Goal: Browse casually

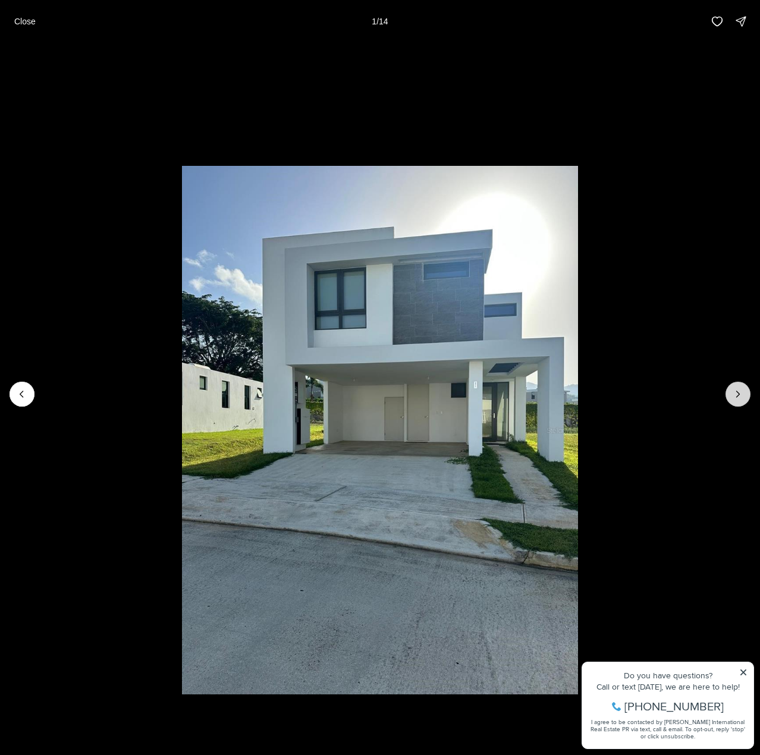
click at [745, 394] on button "Next slide" at bounding box center [738, 394] width 25 height 25
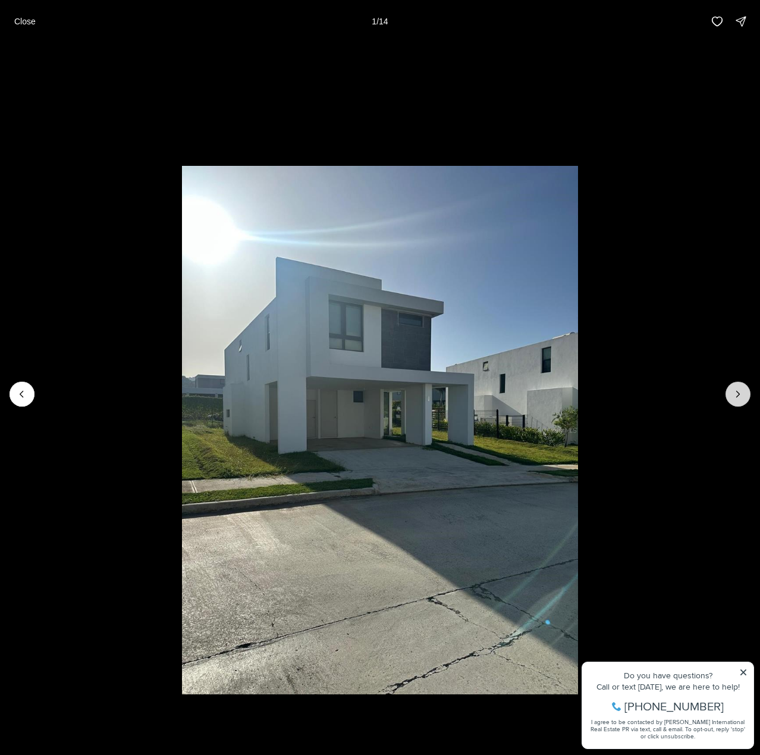
click at [730, 399] on button "Next slide" at bounding box center [738, 394] width 25 height 25
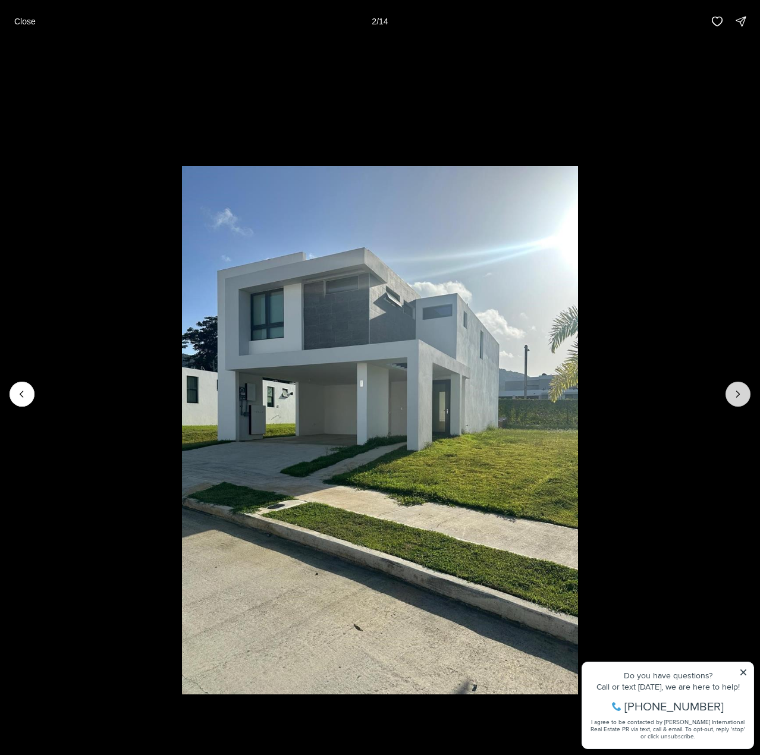
click at [730, 399] on button "Next slide" at bounding box center [738, 394] width 25 height 25
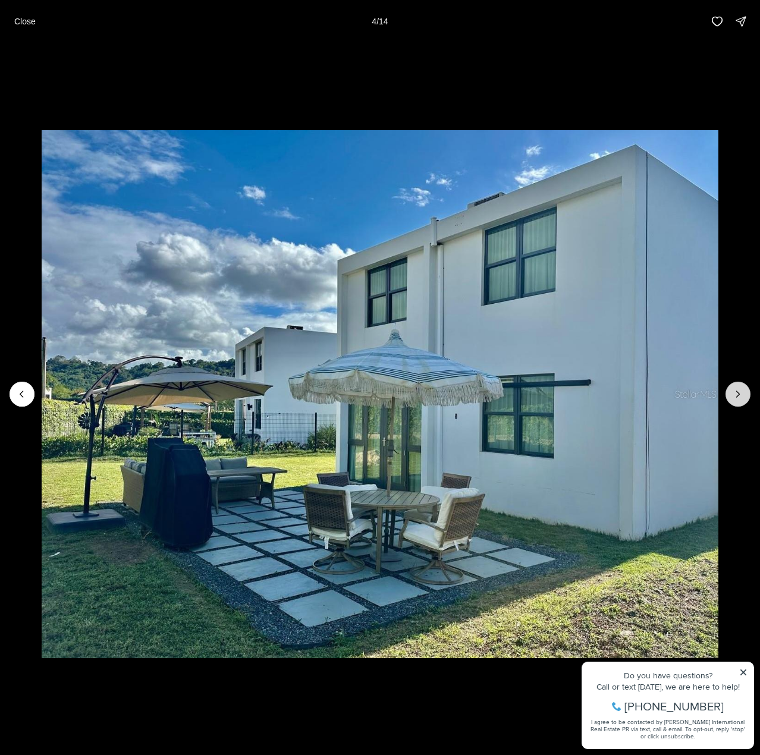
click at [730, 399] on button "Next slide" at bounding box center [738, 394] width 25 height 25
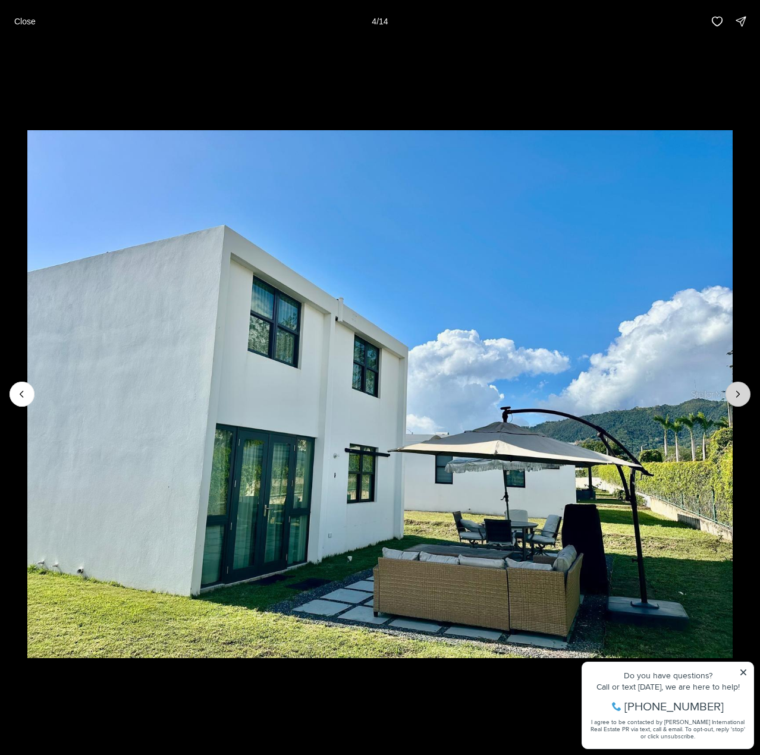
click at [730, 399] on button "Next slide" at bounding box center [738, 394] width 25 height 25
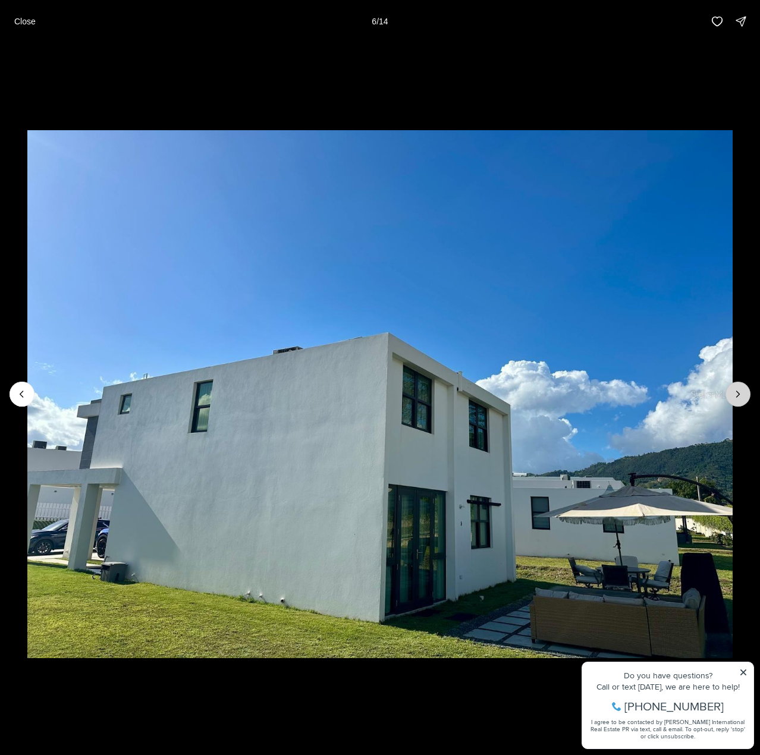
click at [730, 399] on button "Next slide" at bounding box center [738, 394] width 25 height 25
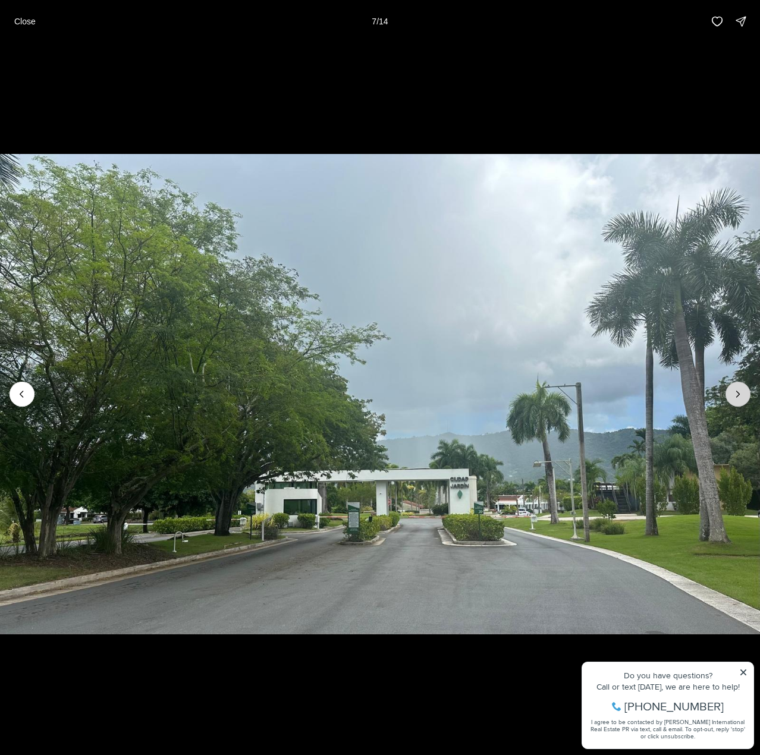
click at [730, 399] on button "Next slide" at bounding box center [738, 394] width 25 height 25
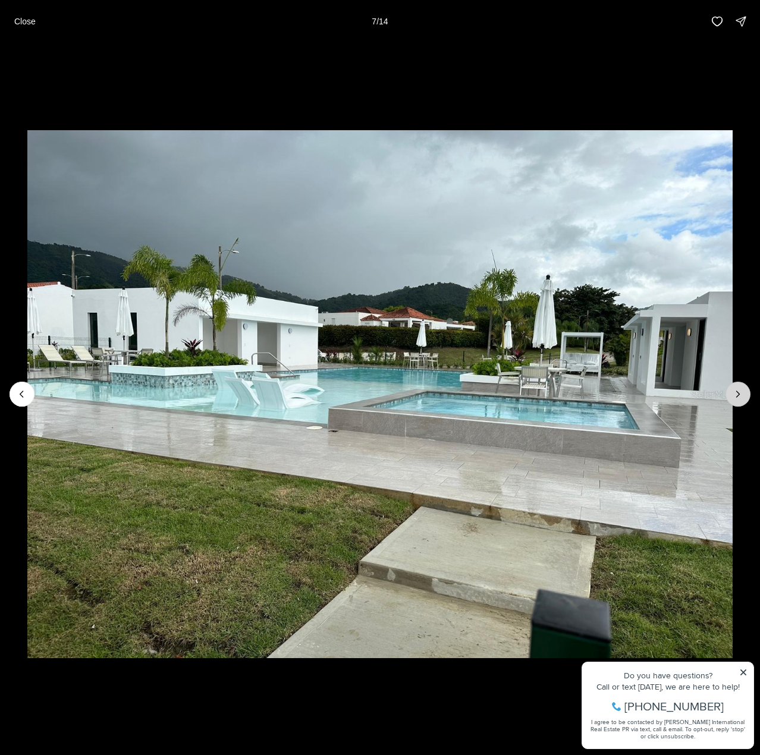
click at [730, 399] on button "Next slide" at bounding box center [738, 394] width 25 height 25
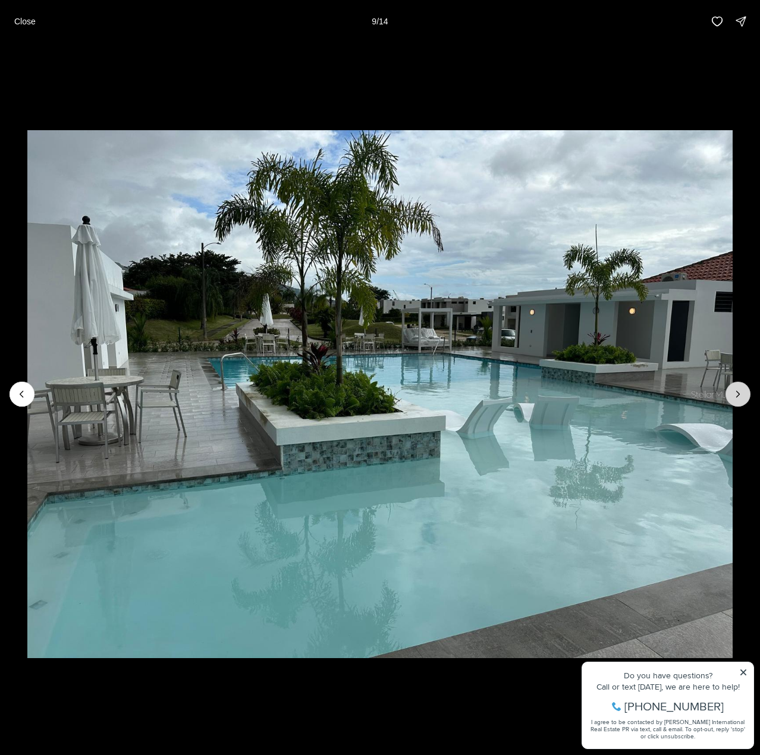
click at [730, 399] on button "Next slide" at bounding box center [738, 394] width 25 height 25
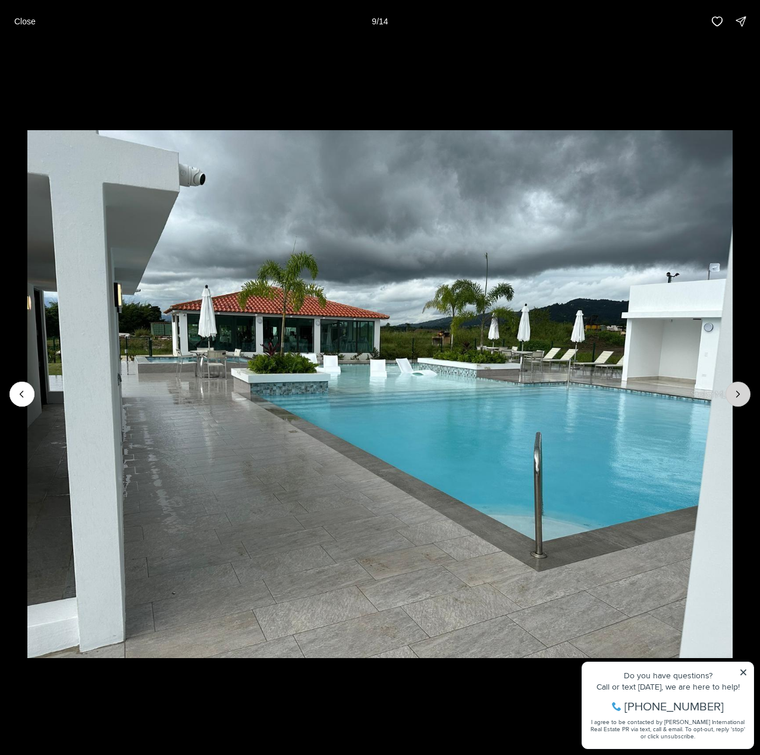
click at [730, 399] on button "Next slide" at bounding box center [738, 394] width 25 height 25
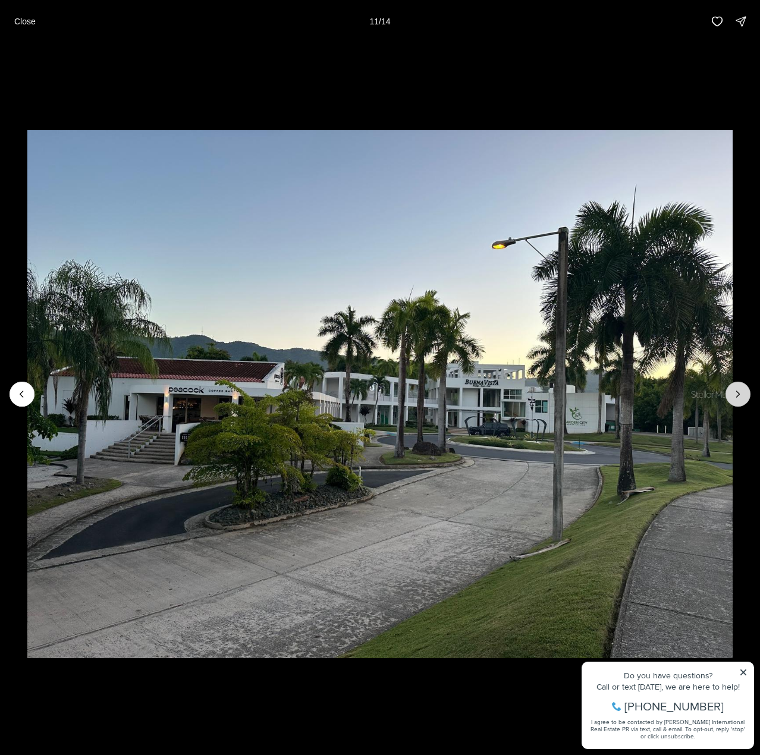
click at [730, 399] on button "Next slide" at bounding box center [738, 394] width 25 height 25
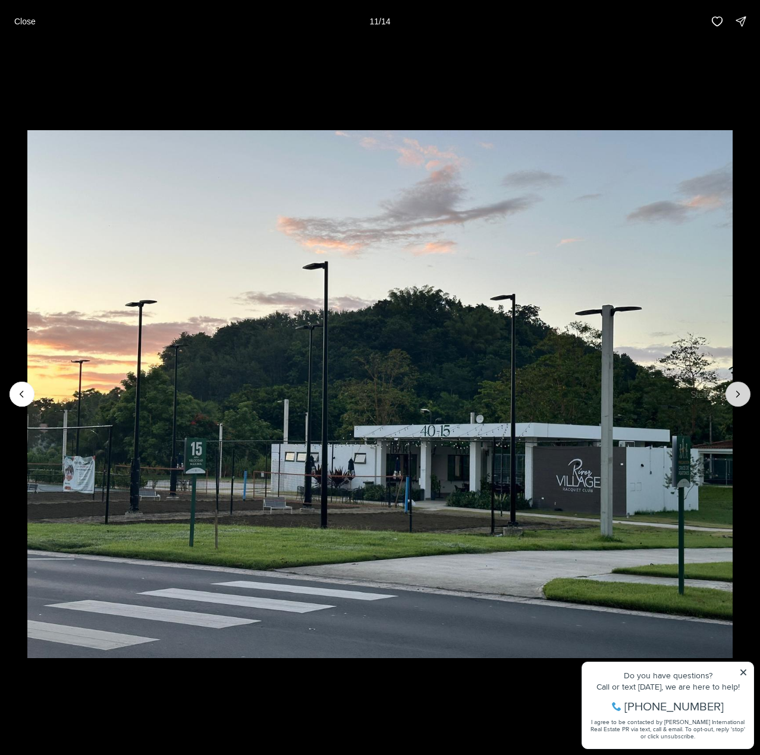
click at [730, 399] on button "Next slide" at bounding box center [738, 394] width 25 height 25
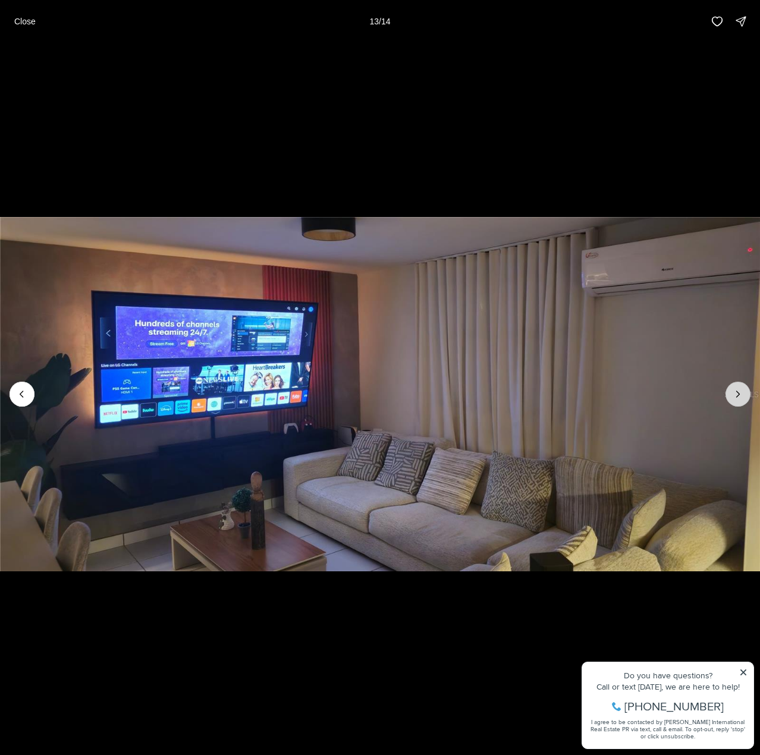
click at [730, 399] on button "Next slide" at bounding box center [738, 394] width 25 height 25
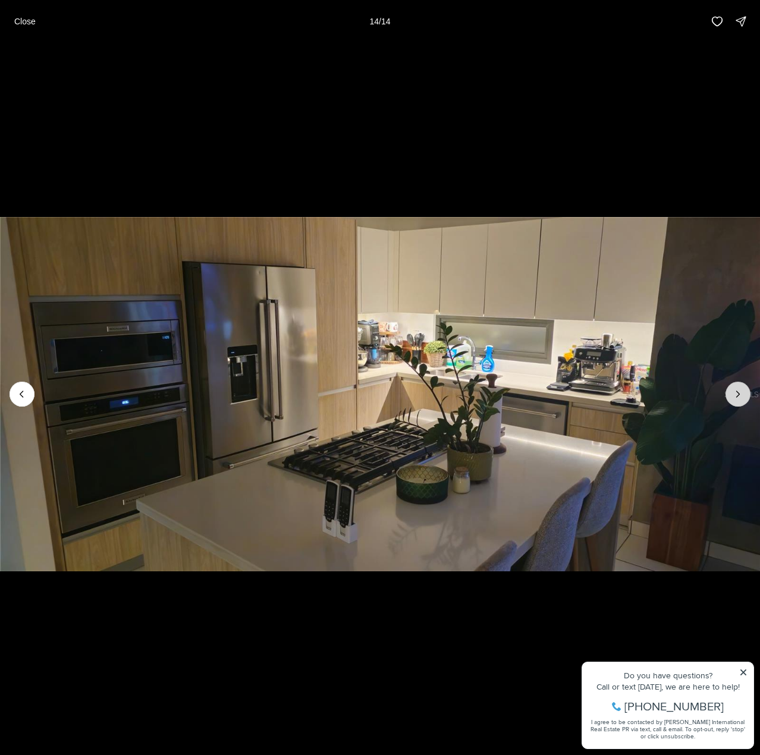
click at [730, 399] on div at bounding box center [738, 394] width 25 height 25
